Goal: Information Seeking & Learning: Learn about a topic

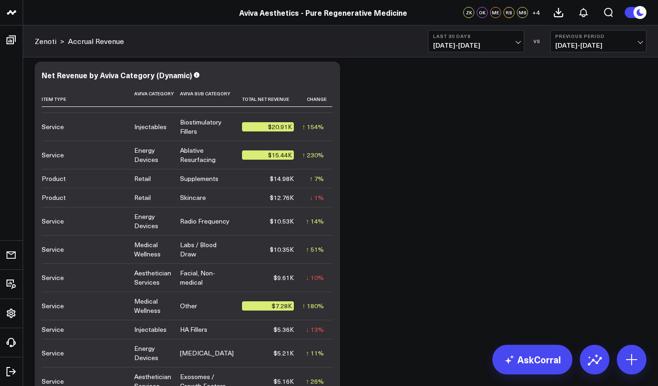
scroll to position [71, 0]
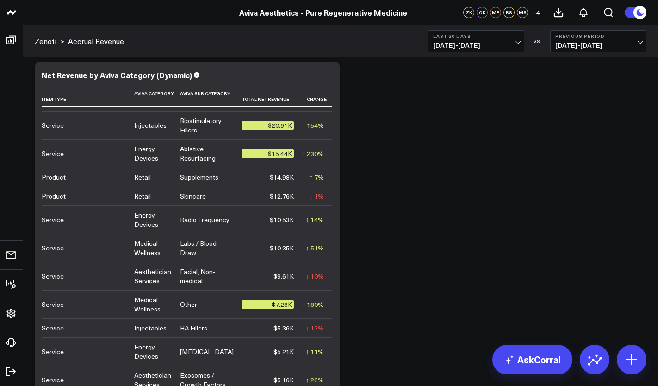
click at [497, 47] on span "[DATE] - [DATE]" at bounding box center [476, 45] width 86 height 7
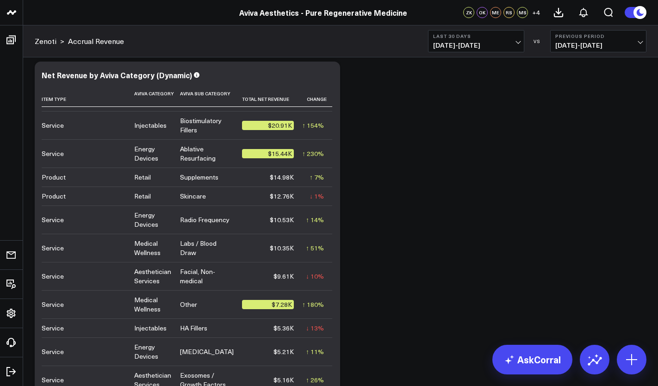
click at [571, 49] on span "[DATE] - [DATE]" at bounding box center [598, 45] width 86 height 7
click at [585, 132] on link "Custom Dates" at bounding box center [597, 133] width 95 height 18
select select "9"
select select "2025"
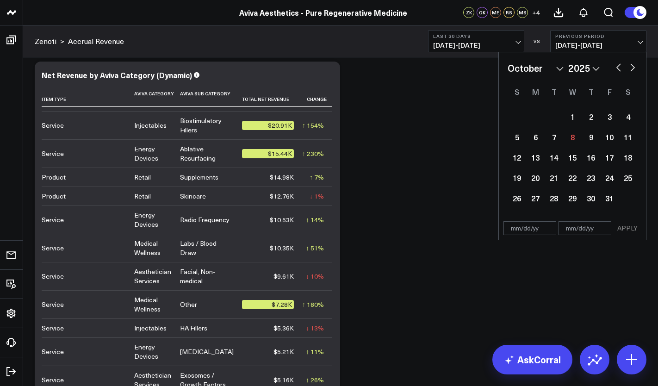
click at [555, 69] on select "January February March April May June July August September October November De…" at bounding box center [535, 68] width 56 height 14
select select "5"
select select "2025"
click at [518, 121] on div "1" at bounding box center [516, 116] width 19 height 19
type input "[DATE]"
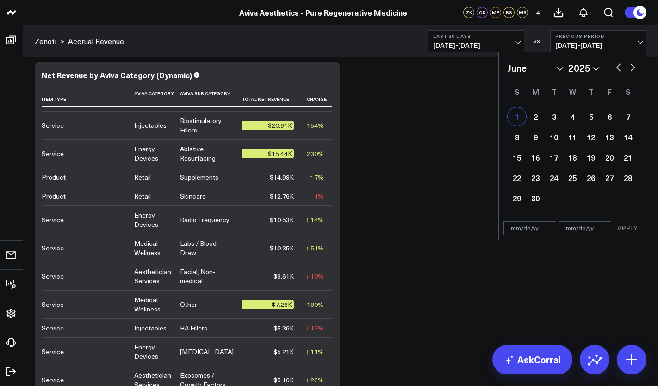
select select "5"
select select "2025"
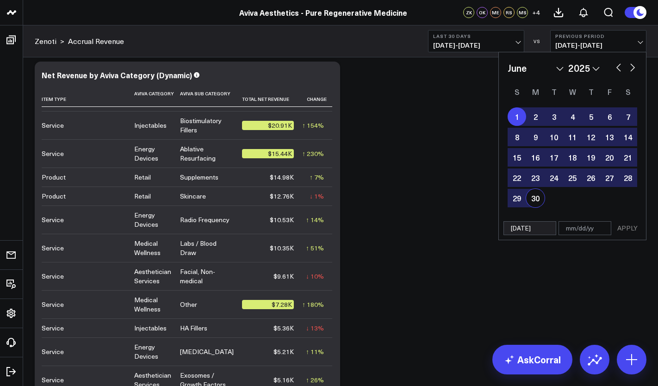
click at [533, 196] on div "30" at bounding box center [535, 198] width 19 height 19
type input "[DATE]"
select select "5"
select select "2025"
click at [633, 227] on button "APPLY" at bounding box center [627, 228] width 28 height 14
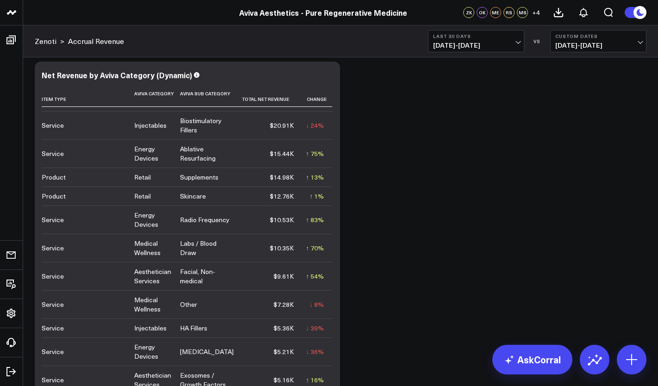
click at [511, 45] on span "[DATE] - [DATE]" at bounding box center [476, 45] width 86 height 7
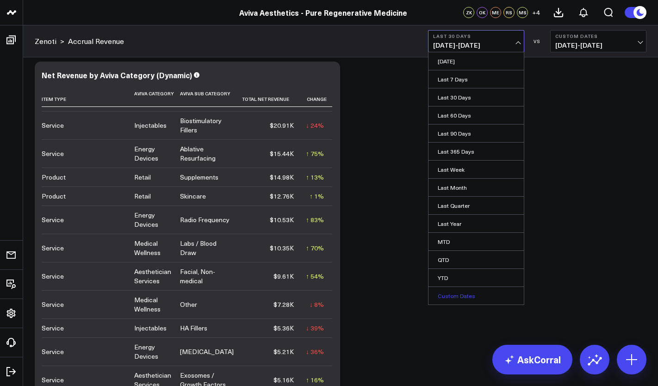
click at [461, 296] on link "Custom Dates" at bounding box center [475, 296] width 95 height 18
select select "9"
select select "2025"
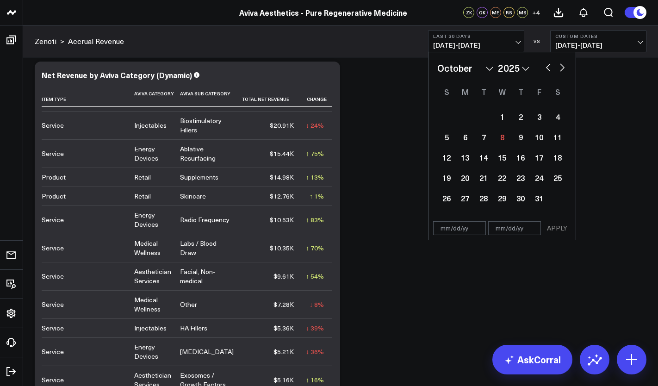
click at [487, 71] on select "January February March April May June July August September October November De…" at bounding box center [465, 68] width 56 height 14
select select "2025"
click at [502, 120] on div "1" at bounding box center [502, 116] width 19 height 19
type input "[DATE]"
select select "2025"
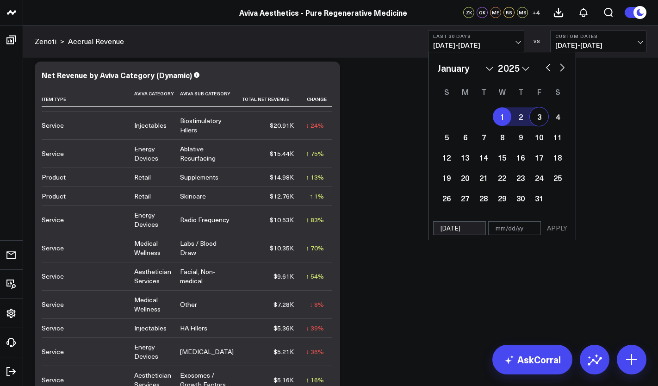
click at [565, 69] on button "button" at bounding box center [561, 66] width 9 height 11
select select "1"
select select "2025"
click at [562, 69] on button "button" at bounding box center [561, 66] width 9 height 11
select select "2"
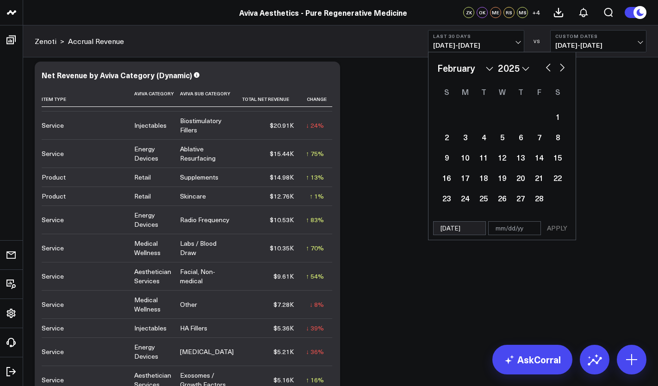
select select "2025"
click at [562, 69] on button "button" at bounding box center [561, 66] width 9 height 11
select select "3"
select select "2025"
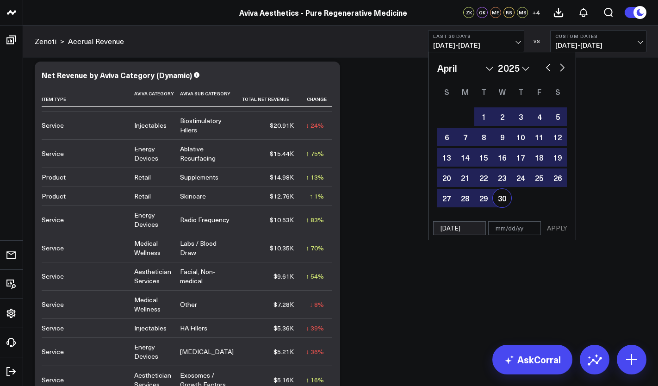
click at [501, 203] on div "30" at bounding box center [502, 198] width 19 height 19
type input "[DATE]"
select select "3"
select select "2025"
click at [562, 231] on button "APPLY" at bounding box center [557, 228] width 28 height 14
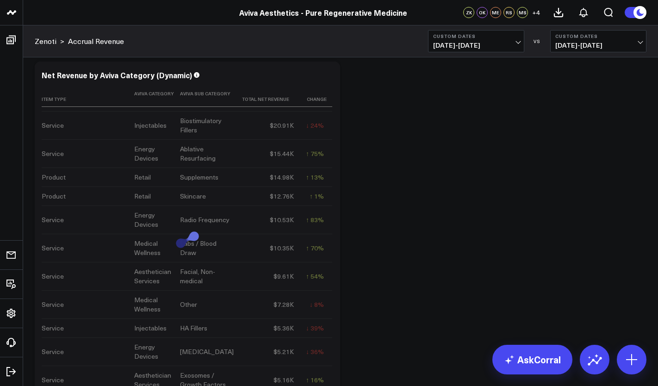
click at [601, 46] on span "[DATE] - [DATE]" at bounding box center [598, 45] width 86 height 7
click at [578, 137] on link "Custom Dates" at bounding box center [597, 133] width 95 height 18
select select "9"
select select "2025"
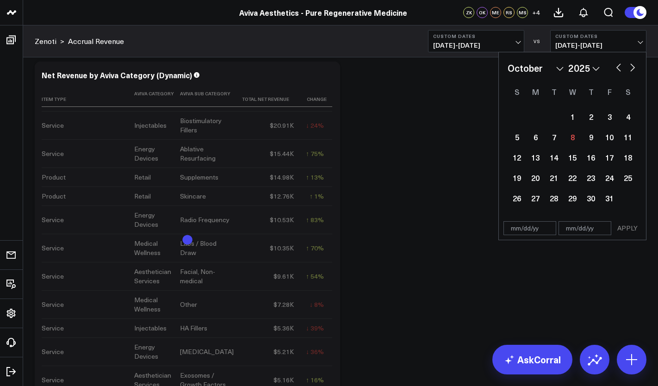
click at [552, 70] on select "January February March April May June July August September October November De…" at bounding box center [535, 68] width 56 height 14
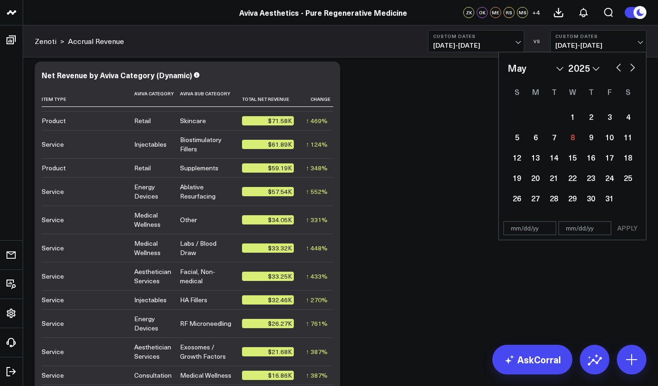
select select "4"
select select "2025"
click at [585, 118] on div "1" at bounding box center [590, 116] width 19 height 19
type input "[DATE]"
select select "4"
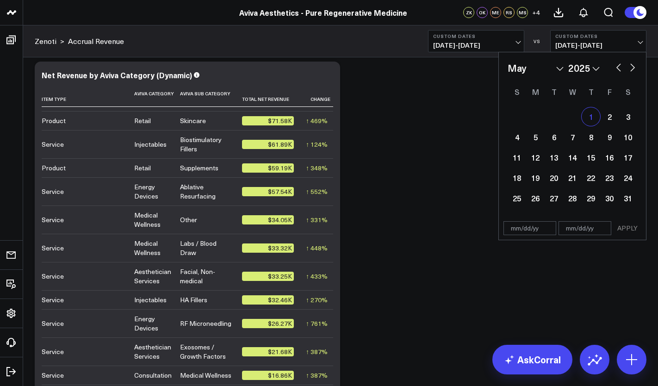
select select "2025"
click at [629, 68] on button "button" at bounding box center [632, 66] width 9 height 11
select select "5"
select select "2025"
click at [632, 67] on button "button" at bounding box center [632, 66] width 9 height 11
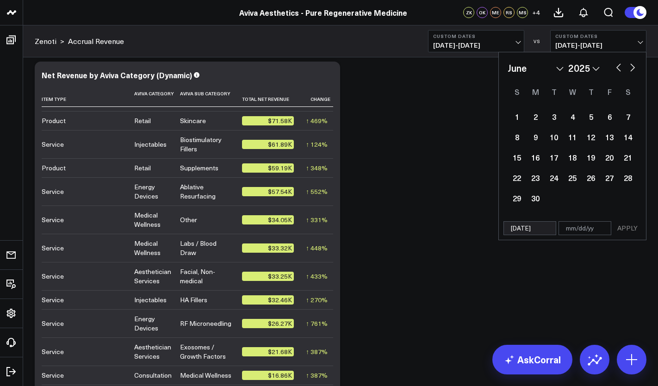
select select "6"
select select "2025"
click at [632, 67] on button "button" at bounding box center [632, 66] width 9 height 11
select select "7"
select select "2025"
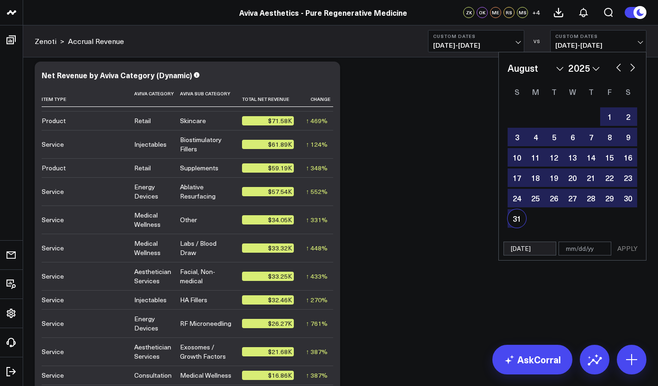
click at [519, 220] on div "31" at bounding box center [516, 218] width 19 height 19
type input "[DATE]"
select select "7"
select select "2025"
click at [628, 251] on button "APPLY" at bounding box center [627, 248] width 28 height 14
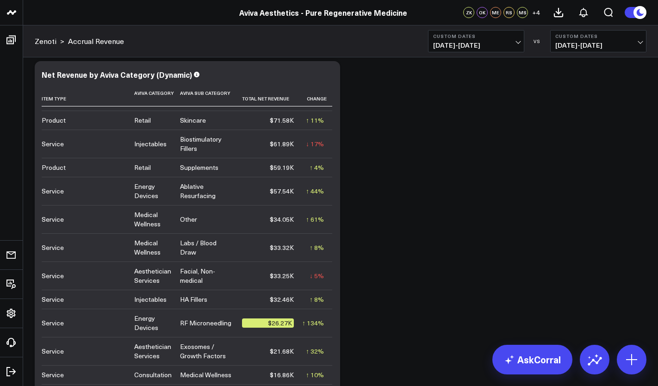
scroll to position [2305, 0]
click at [519, 43] on button "Custom Dates [DATE] - [DATE]" at bounding box center [476, 41] width 96 height 22
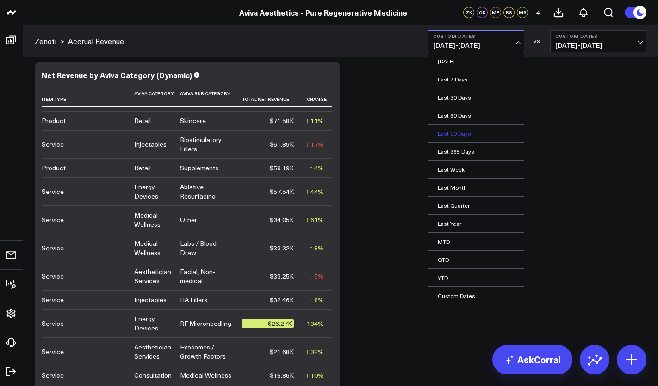
click at [476, 134] on link "Last 90 Days" at bounding box center [475, 133] width 95 height 18
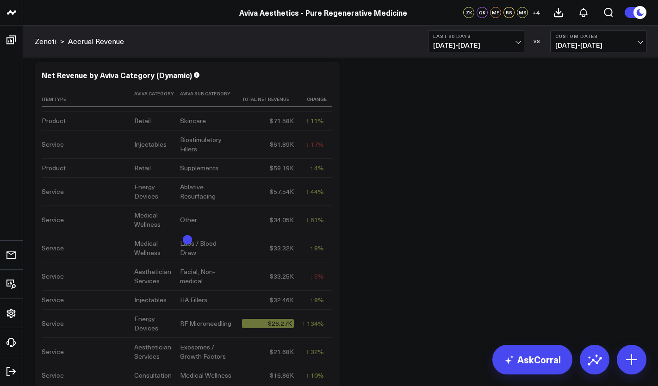
click at [599, 44] on span "[DATE] - [DATE]" at bounding box center [598, 45] width 86 height 7
click at [593, 61] on link "Previous Period" at bounding box center [597, 61] width 95 height 18
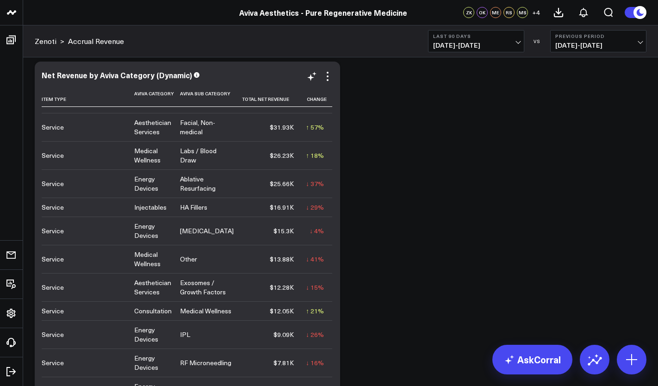
scroll to position [210, 0]
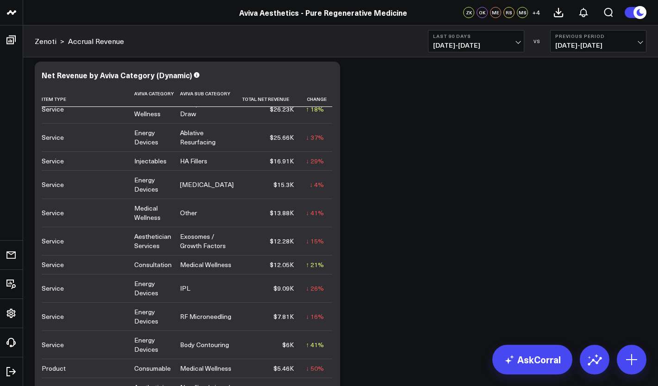
click at [512, 43] on span "[DATE] - [DATE]" at bounding box center [476, 45] width 86 height 7
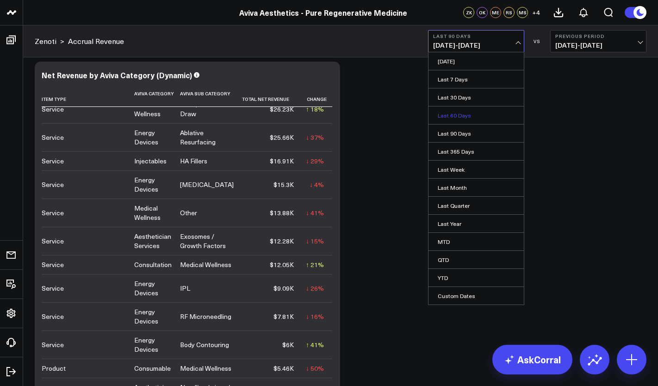
click at [484, 113] on link "Last 60 Days" at bounding box center [475, 115] width 95 height 18
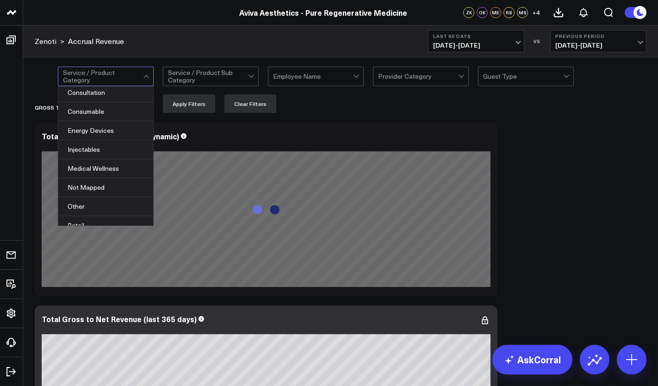
scroll to position [31, 0]
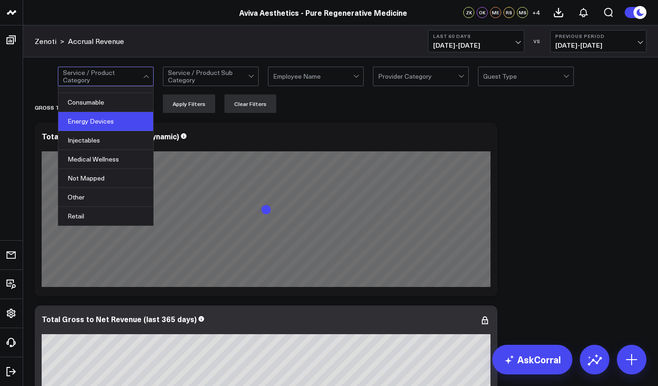
click at [136, 118] on div "Energy Devices" at bounding box center [105, 121] width 95 height 19
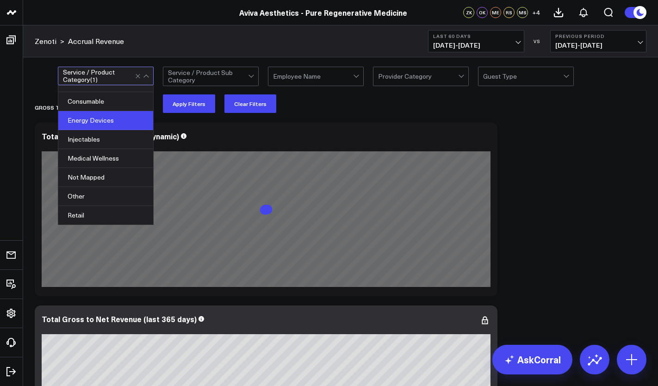
click at [320, 113] on div "Gross to Net Revenue" at bounding box center [287, 107] width 505 height 21
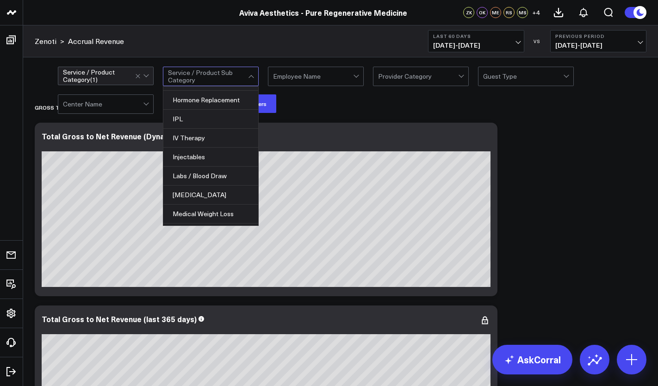
scroll to position [278, 0]
click at [214, 119] on div "IPL" at bounding box center [210, 117] width 95 height 19
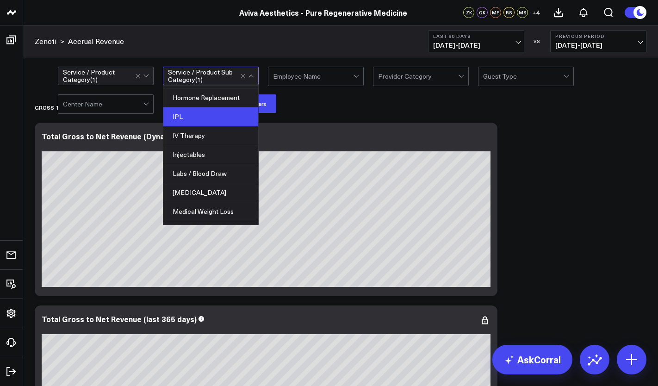
click at [214, 119] on div "IPL" at bounding box center [210, 116] width 95 height 19
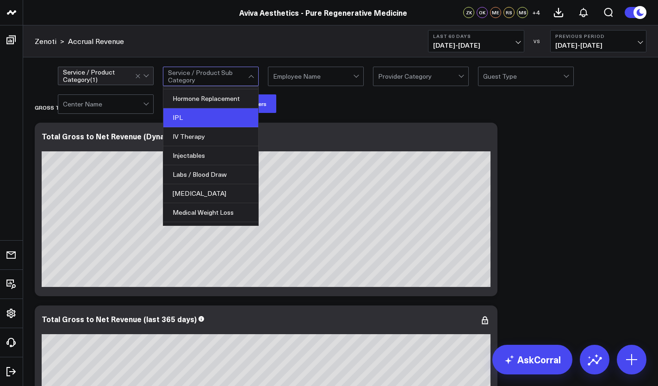
click at [167, 117] on div "IPL" at bounding box center [210, 117] width 95 height 19
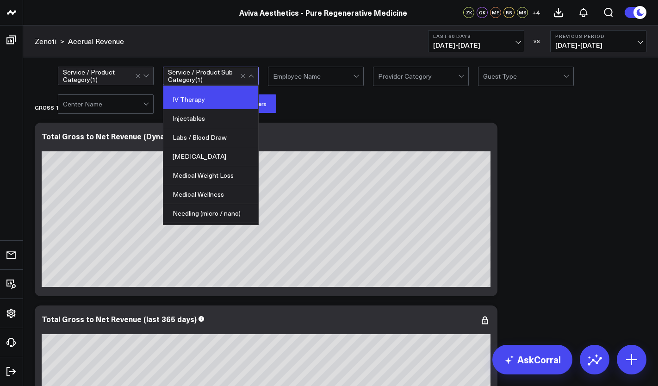
scroll to position [324, 0]
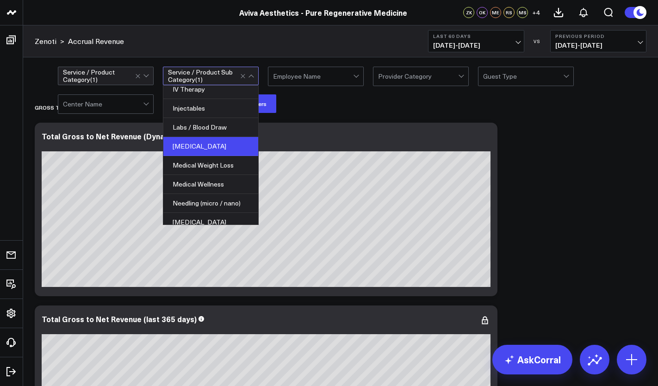
click at [222, 141] on div "[MEDICAL_DATA]" at bounding box center [210, 146] width 95 height 19
click at [303, 114] on div "Gross to Net Revenue" at bounding box center [287, 107] width 505 height 21
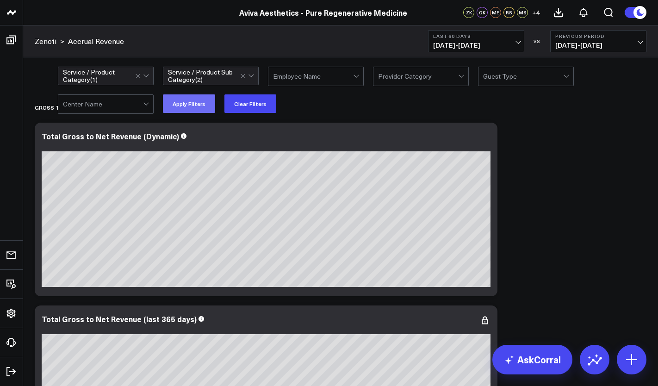
click at [195, 109] on button "Apply Filters" at bounding box center [189, 103] width 52 height 19
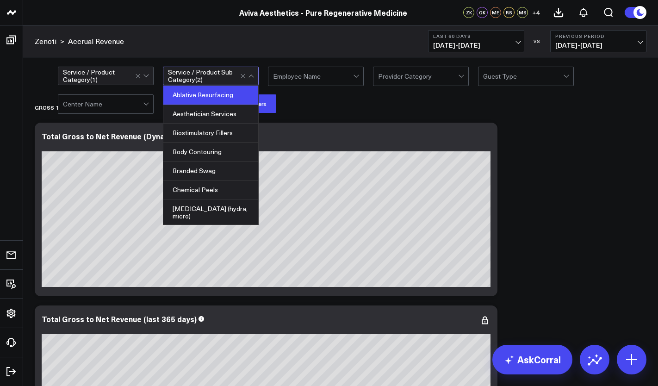
click at [230, 95] on div "Ablative Resurfacing" at bounding box center [210, 95] width 95 height 19
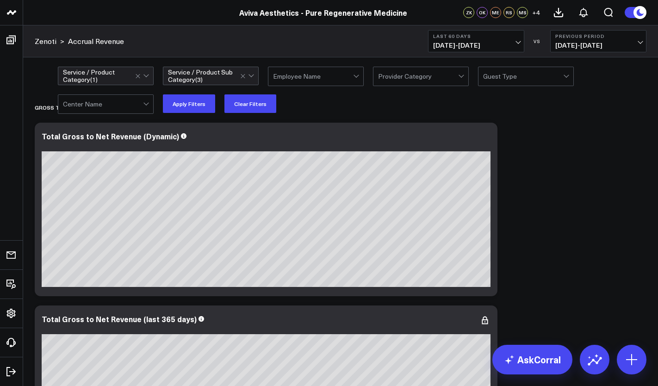
click at [301, 104] on div "option Energy Devices, selected. Service / Product Category ( 1 ) option Ablati…" at bounding box center [352, 90] width 588 height 46
click at [195, 107] on button "Apply Filters" at bounding box center [189, 103] width 52 height 19
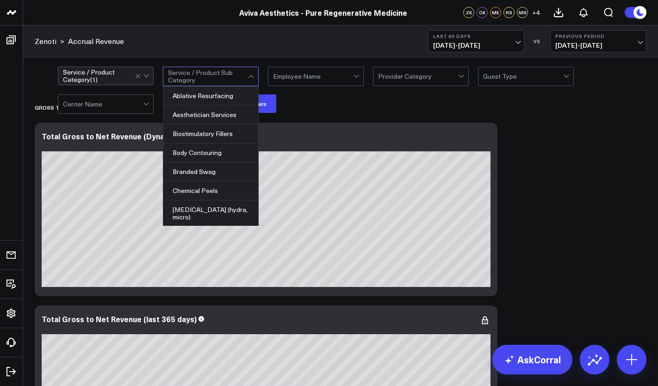
click at [249, 79] on div at bounding box center [252, 76] width 8 height 19
click at [227, 99] on div "Ablative Resurfacing" at bounding box center [210, 96] width 95 height 19
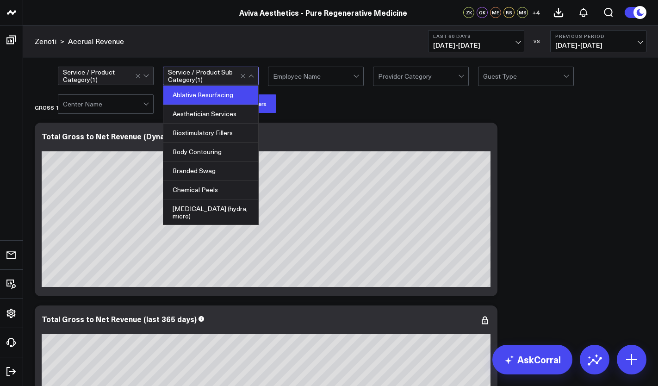
click at [309, 107] on div "option Energy Devices, selected. Service / Product Category ( 1 ) option Ablati…" at bounding box center [352, 90] width 588 height 46
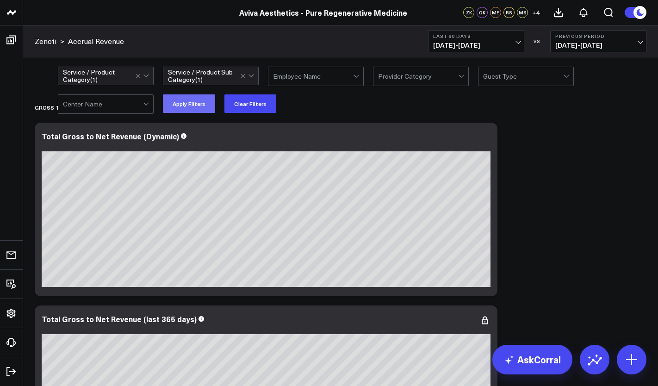
click at [204, 105] on button "Apply Filters" at bounding box center [189, 103] width 52 height 19
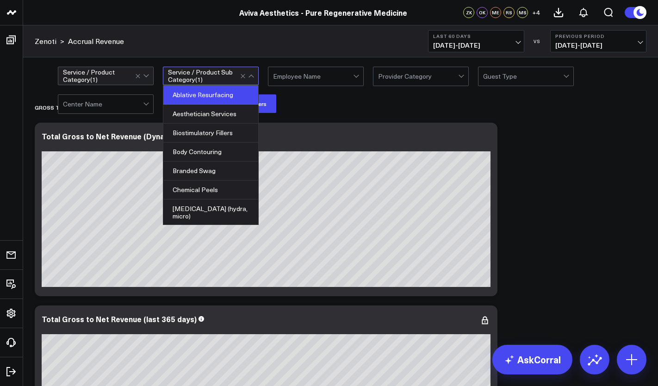
click at [253, 80] on div at bounding box center [248, 76] width 16 height 18
click at [299, 98] on div "option Energy Devices, selected. Service / Product Category ( 1 ) option Ablati…" at bounding box center [352, 90] width 588 height 46
click at [221, 98] on div "Ablative Resurfacing" at bounding box center [210, 95] width 95 height 19
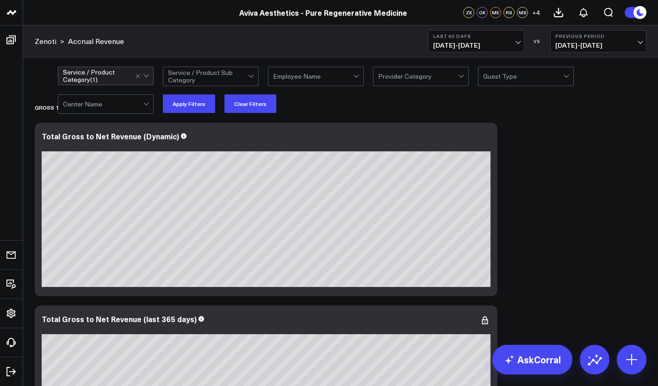
click at [468, 43] on span "[DATE] - [DATE]" at bounding box center [476, 45] width 86 height 7
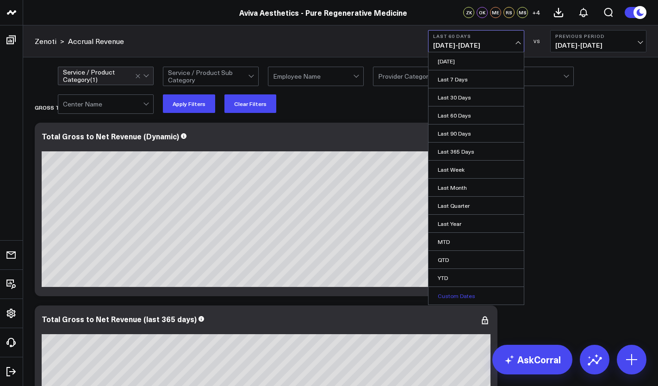
click at [472, 300] on link "Custom Dates" at bounding box center [475, 296] width 95 height 18
select select "9"
select select "2025"
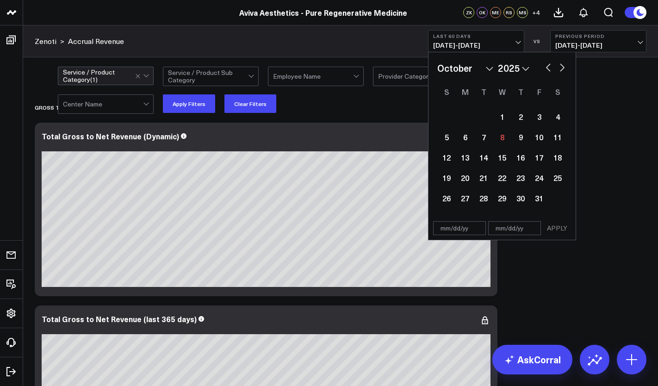
click at [484, 67] on select "January February March April May June July August September October November De…" at bounding box center [465, 68] width 56 height 14
select select "5"
select select "2025"
click at [447, 117] on div "1" at bounding box center [446, 116] width 19 height 19
type input "[DATE]"
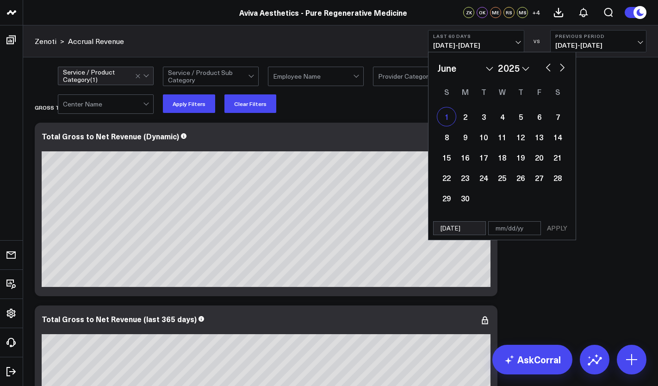
select select "5"
select select "2025"
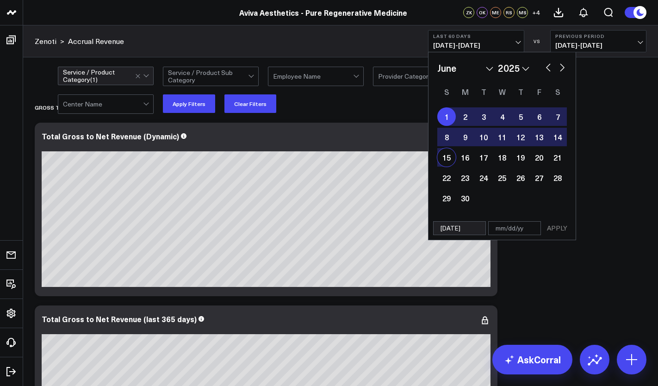
click at [448, 161] on div "15" at bounding box center [446, 157] width 19 height 19
type input "[DATE]"
select select "5"
select select "2025"
click at [449, 160] on div "15" at bounding box center [446, 157] width 19 height 19
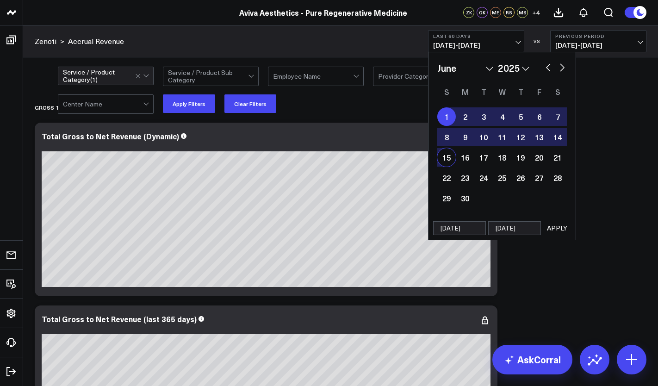
type input "[DATE]"
select select "5"
select select "2025"
click at [445, 116] on div "1" at bounding box center [446, 116] width 19 height 19
type input "[DATE]"
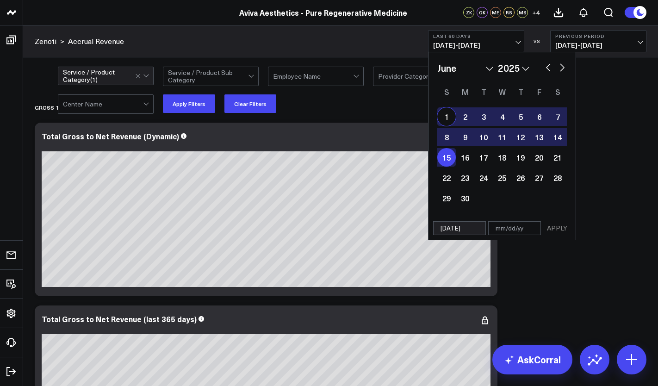
type input "[DATE]"
select select "5"
select select "2025"
click at [563, 69] on button "button" at bounding box center [561, 66] width 9 height 11
select select "6"
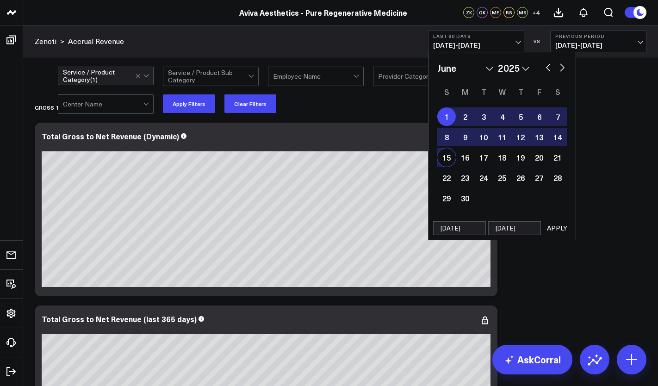
select select "2025"
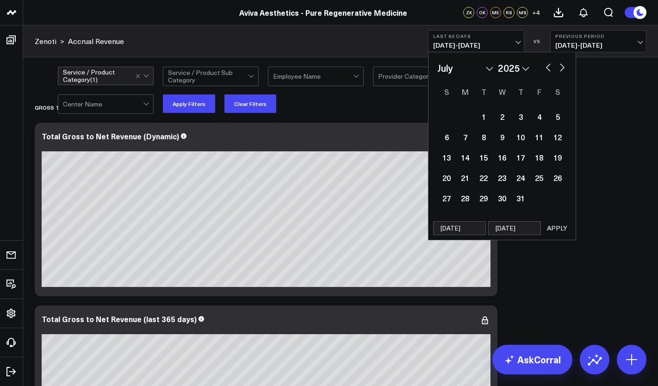
click at [562, 63] on button "button" at bounding box center [561, 66] width 9 height 11
select select "7"
select select "2025"
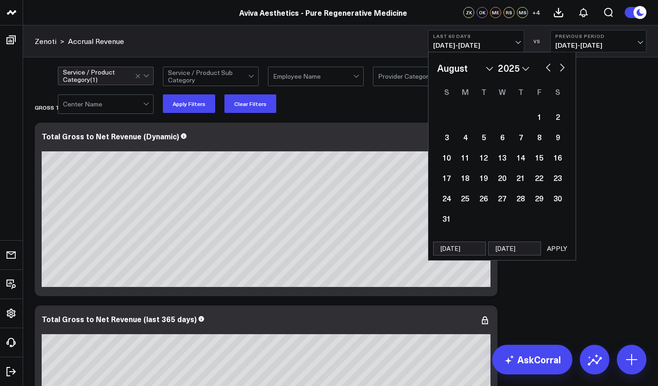
click at [562, 63] on button "button" at bounding box center [561, 66] width 9 height 11
select select "8"
select select "2025"
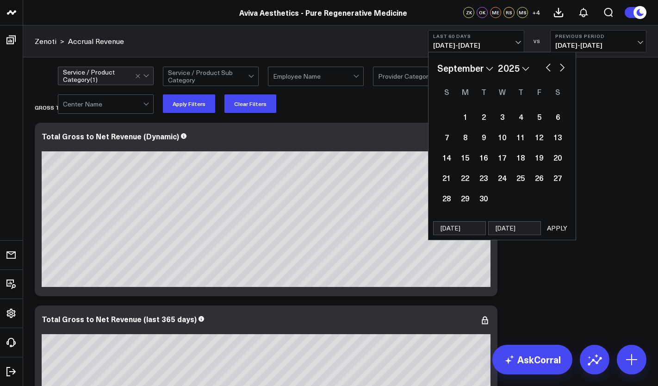
click at [562, 63] on button "button" at bounding box center [561, 66] width 9 height 11
select select "9"
select select "2025"
click at [503, 140] on div "8" at bounding box center [502, 137] width 19 height 19
type input "[DATE]"
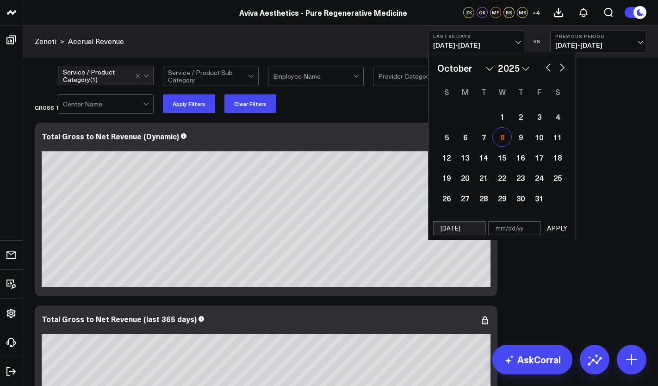
select select "9"
select select "2025"
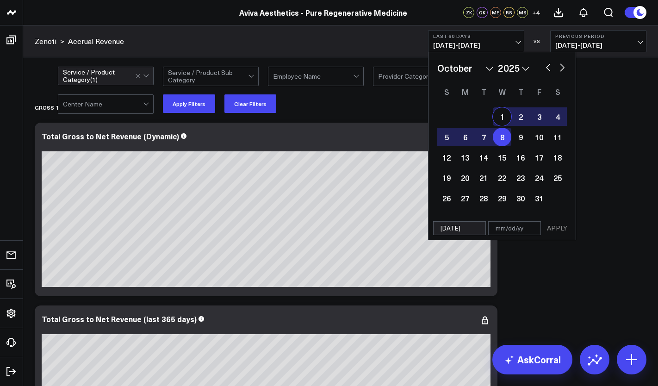
click at [489, 67] on select "January February March April May June July August September October November De…" at bounding box center [465, 68] width 56 height 14
select select "5"
select select "2025"
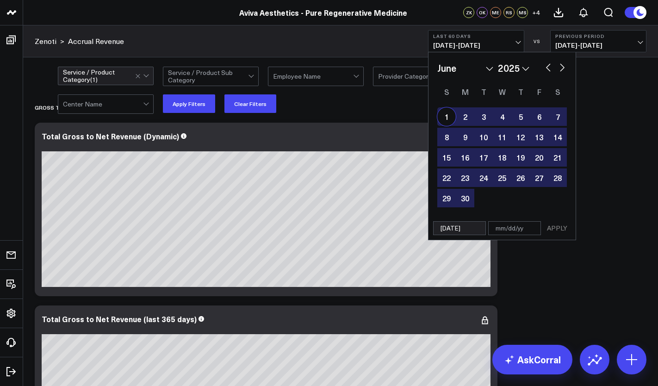
click at [453, 121] on div "1" at bounding box center [446, 116] width 19 height 19
type input "[DATE]"
select select "5"
select select "2025"
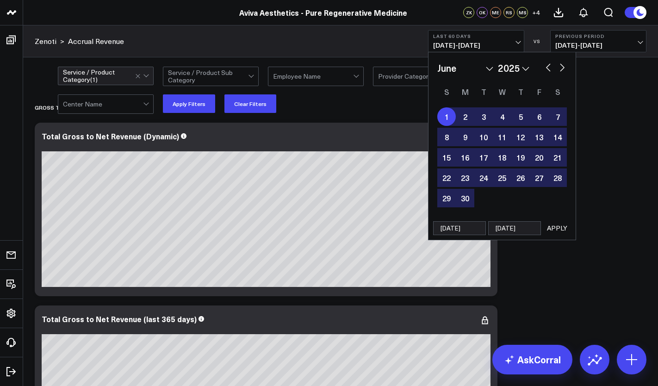
click at [555, 228] on button "APPLY" at bounding box center [557, 228] width 28 height 14
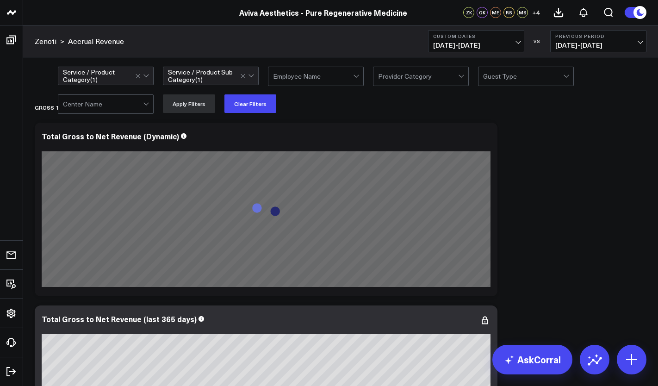
click at [599, 39] on b "Previous Period" at bounding box center [598, 36] width 86 height 6
click at [575, 136] on link "Custom Dates" at bounding box center [597, 133] width 95 height 18
select select "9"
select select "2025"
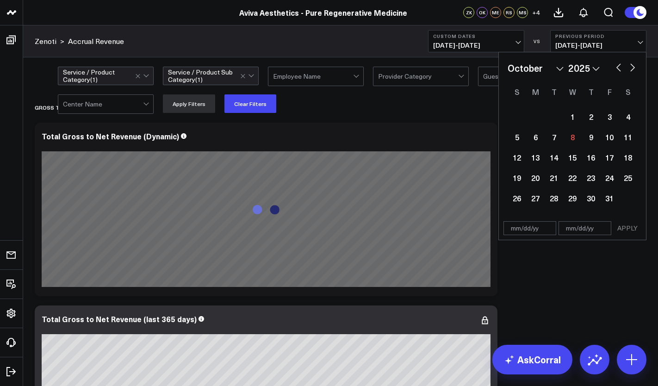
click at [561, 69] on select "January February March April May June July August September October November De…" at bounding box center [535, 68] width 56 height 14
select select "5"
select select "2025"
click at [579, 65] on select "2026 2025 2024 2023 2022 2021 2020 2019 2018 2017 2016 2015 2014 2013 2012 2011…" at bounding box center [583, 68] width 31 height 14
select select "5"
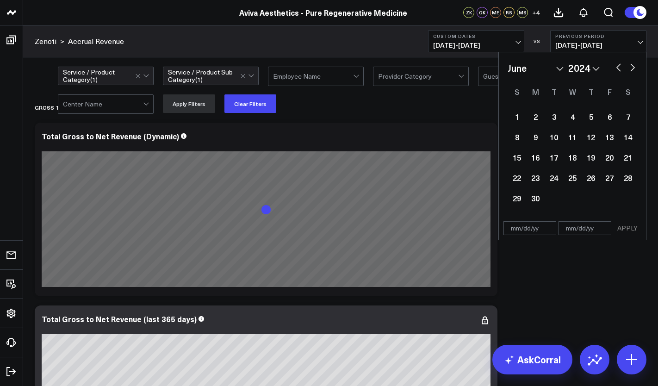
select select "2024"
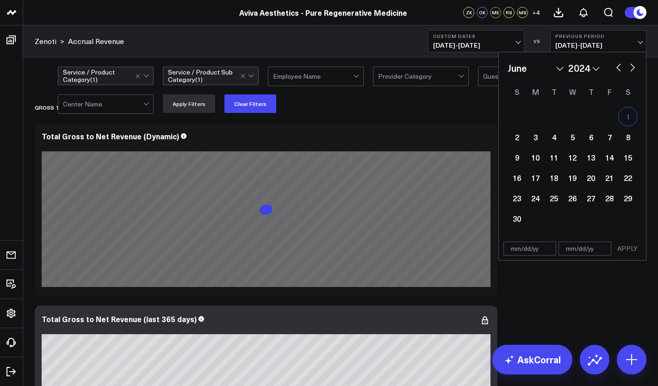
click at [623, 114] on div "1" at bounding box center [627, 116] width 19 height 19
type input "[DATE]"
select select "5"
select select "2024"
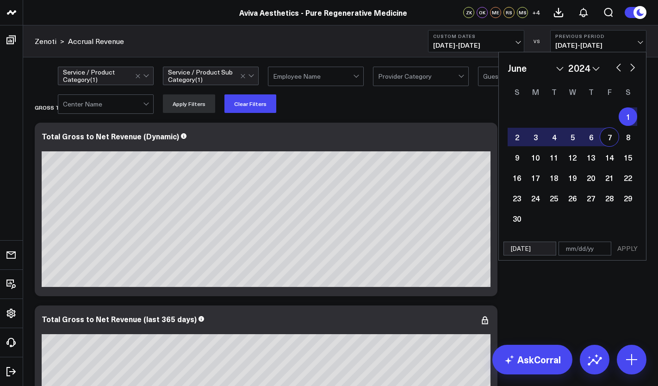
click at [547, 68] on select "January February March April May June July August September October November De…" at bounding box center [535, 68] width 56 height 14
select select "9"
select select "2024"
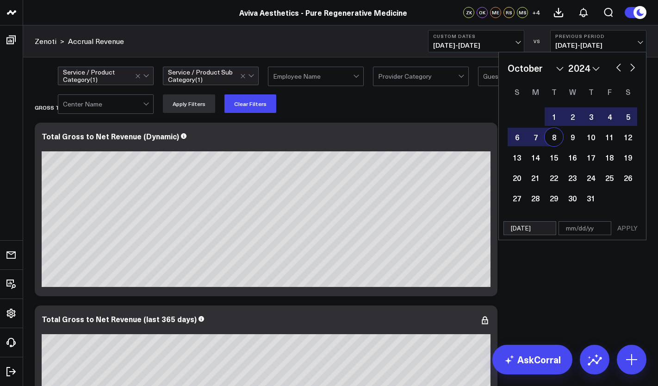
click at [558, 139] on div "8" at bounding box center [553, 137] width 19 height 19
type input "[DATE]"
select select "9"
select select "2024"
click at [631, 230] on button "APPLY" at bounding box center [627, 228] width 28 height 14
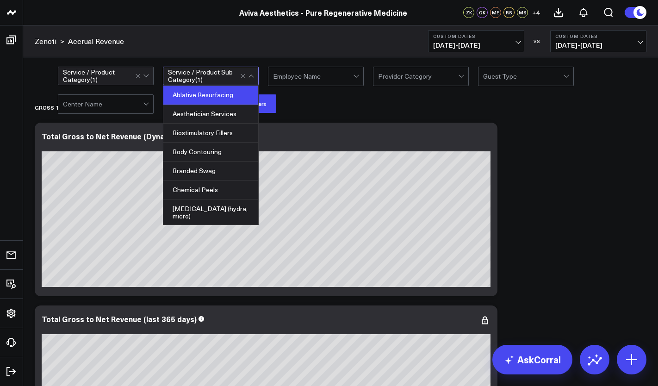
click at [326, 114] on div "Gross to Net Revenue" at bounding box center [287, 107] width 505 height 21
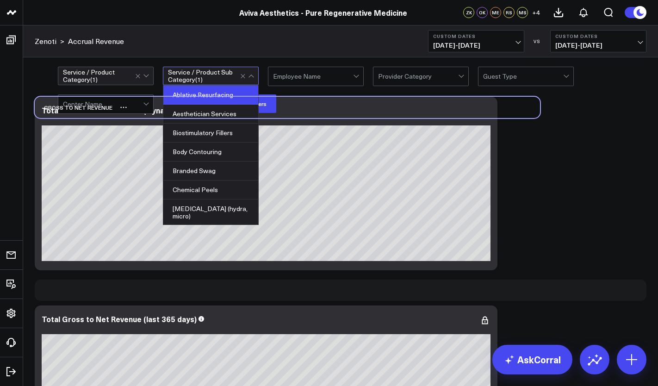
click at [235, 99] on div "Gross to Net Revenue" at bounding box center [287, 107] width 505 height 21
click at [251, 79] on div at bounding box center [248, 76] width 16 height 18
click at [201, 90] on div "Ablative Resurfacing" at bounding box center [210, 95] width 95 height 19
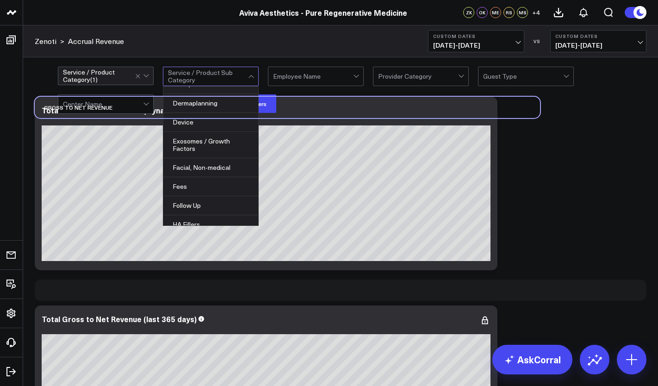
scroll to position [185, 0]
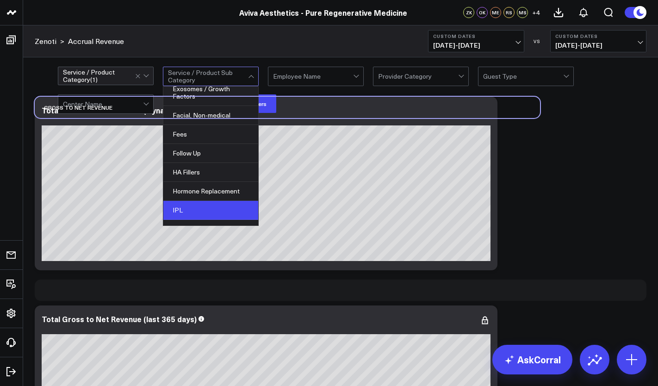
click at [214, 211] on div "IPL" at bounding box center [210, 210] width 95 height 19
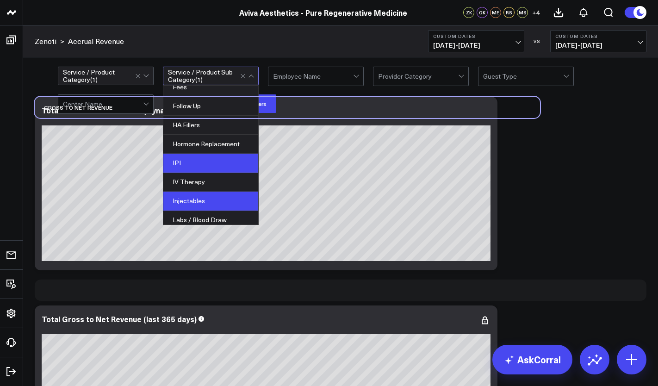
scroll to position [278, 0]
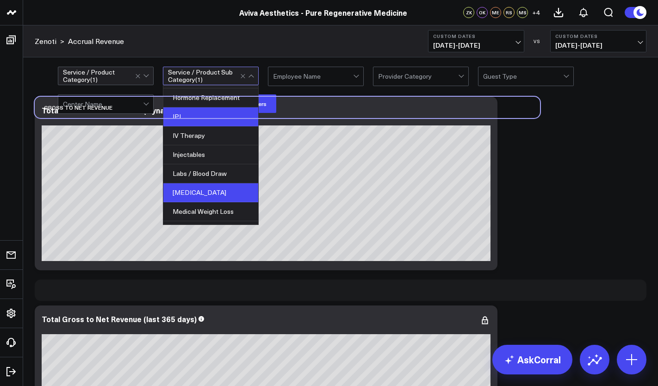
click at [218, 194] on div "[MEDICAL_DATA]" at bounding box center [210, 192] width 95 height 19
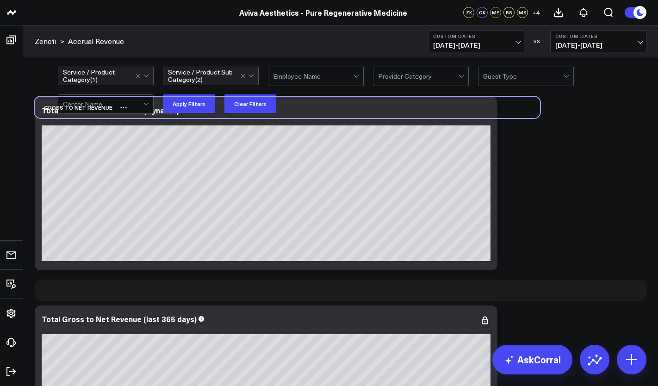
click at [199, 110] on div "Gross to Net Revenue" at bounding box center [287, 107] width 505 height 21
click at [200, 106] on div "Gross to Net Revenue" at bounding box center [287, 107] width 505 height 21
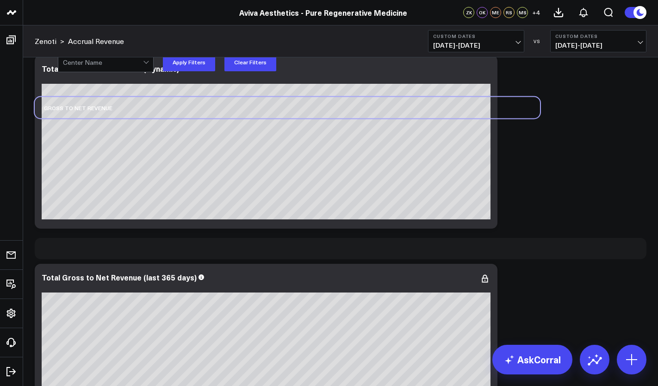
scroll to position [40, 0]
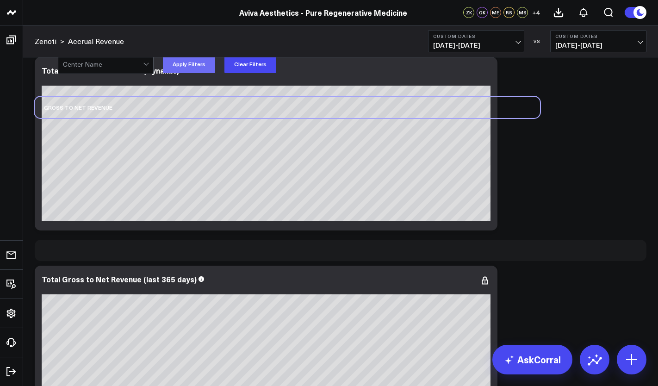
click at [185, 67] on button "Apply Filters" at bounding box center [189, 64] width 52 height 19
